Goal: Obtain resource: Download file/media

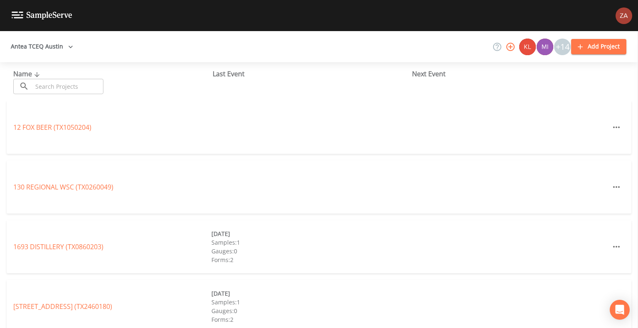
click at [71, 48] on icon "button" at bounding box center [70, 47] width 8 height 8
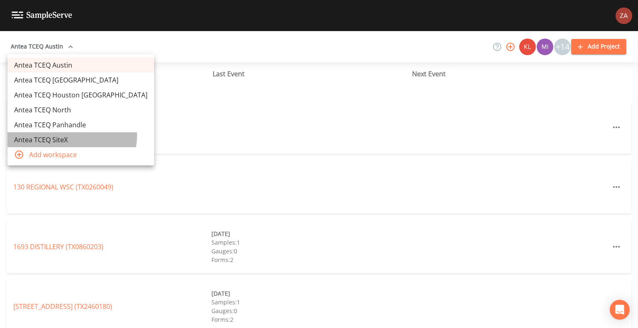
click at [71, 136] on link "Antea TCEQ SiteX" at bounding box center [80, 139] width 147 height 15
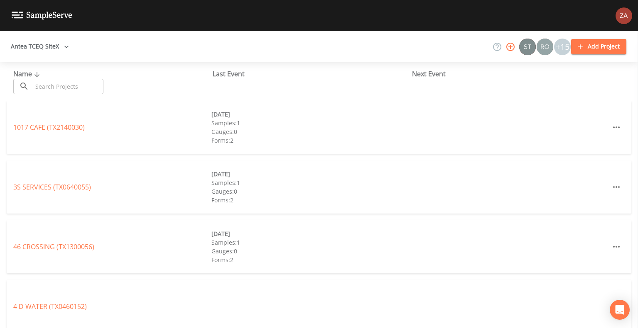
click at [72, 88] on input "text" at bounding box center [67, 86] width 71 height 15
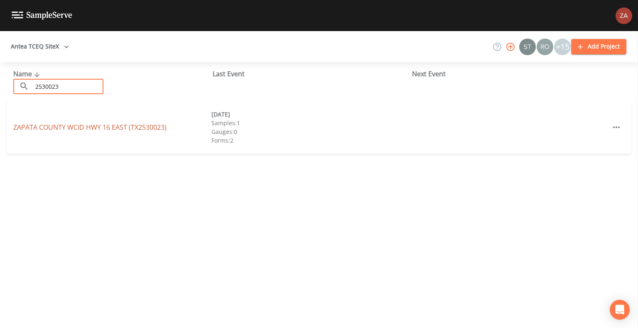
type input "2530023"
click at [76, 126] on link "[GEOGRAPHIC_DATA] (TX2530023)" at bounding box center [89, 127] width 153 height 9
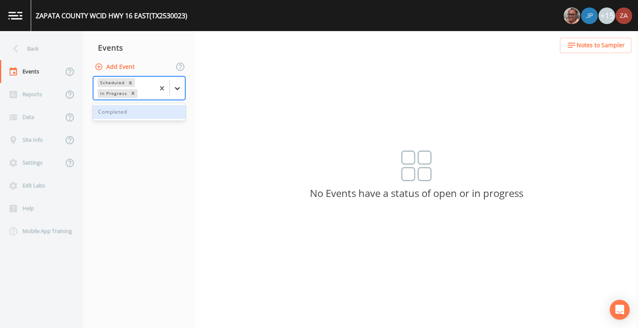
click at [178, 90] on icon at bounding box center [177, 88] width 8 height 8
click at [152, 110] on div "Completed" at bounding box center [139, 112] width 92 height 14
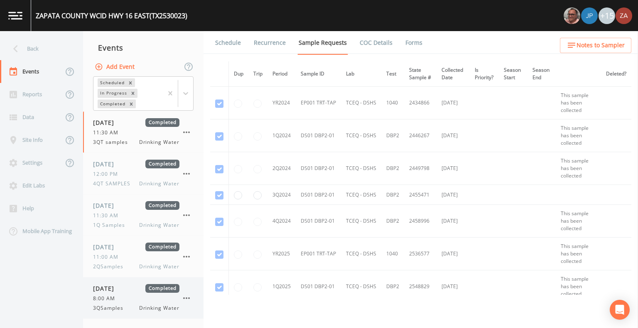
click at [159, 291] on span "Completed" at bounding box center [162, 288] width 34 height 9
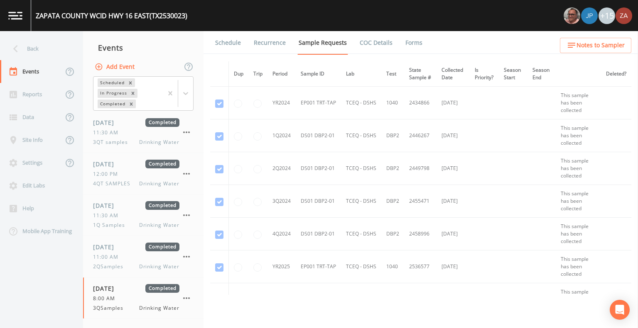
click at [404, 44] on link "Forms" at bounding box center [414, 42] width 20 height 23
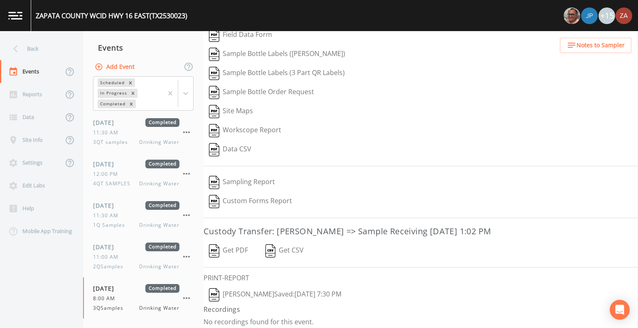
scroll to position [50, 0]
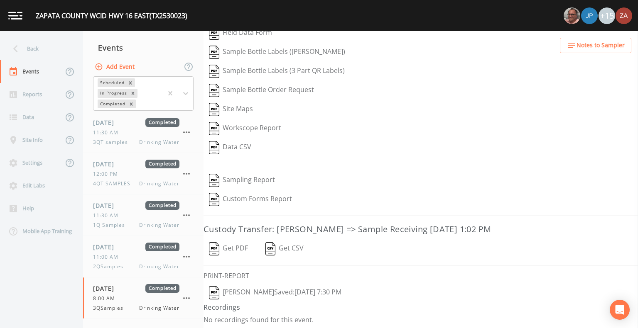
click at [347, 289] on button "[PERSON_NAME]  Saved: [DATE] 7:30 PM" at bounding box center [274, 293] width 143 height 19
click at [589, 147] on div "Data CSV" at bounding box center [420, 147] width 434 height 19
